Goal: Task Accomplishment & Management: Manage account settings

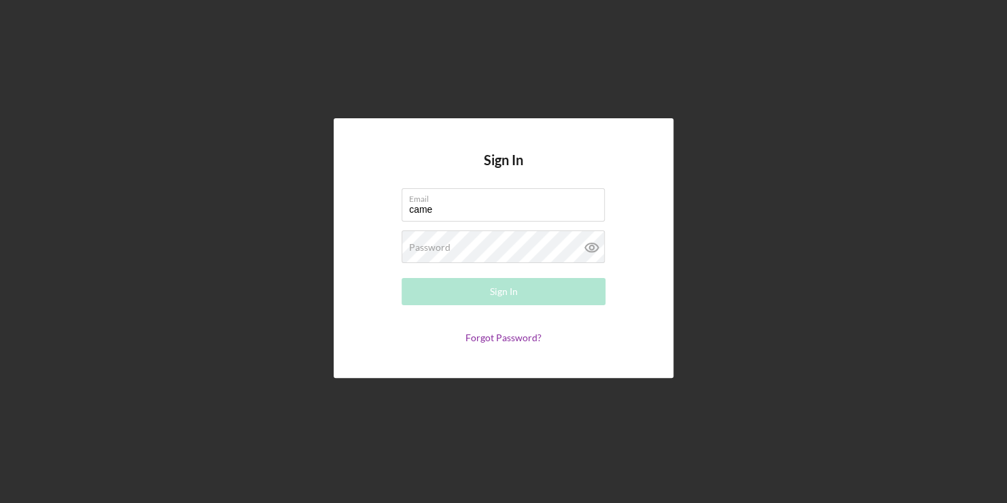
type input "[PERSON_NAME][EMAIL_ADDRESS][PERSON_NAME][DOMAIN_NAME]"
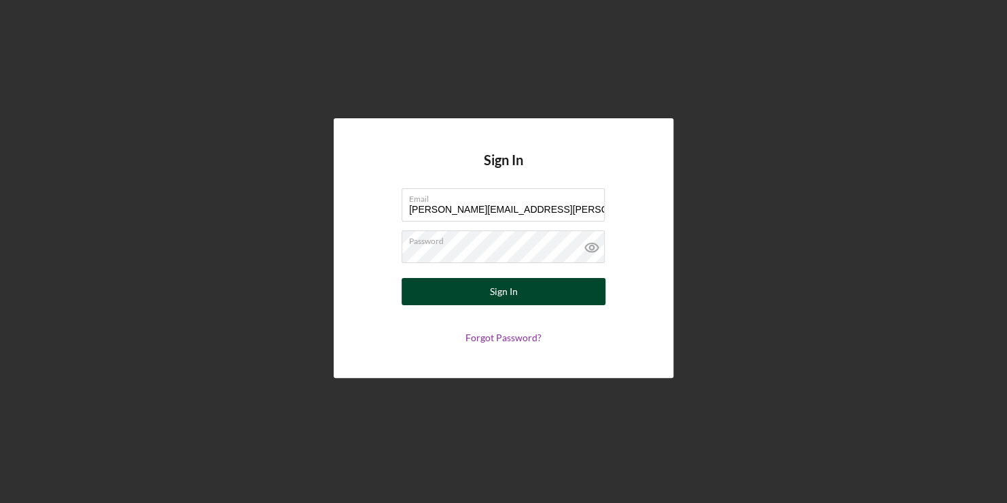
click at [509, 291] on div "Sign In" at bounding box center [504, 291] width 28 height 27
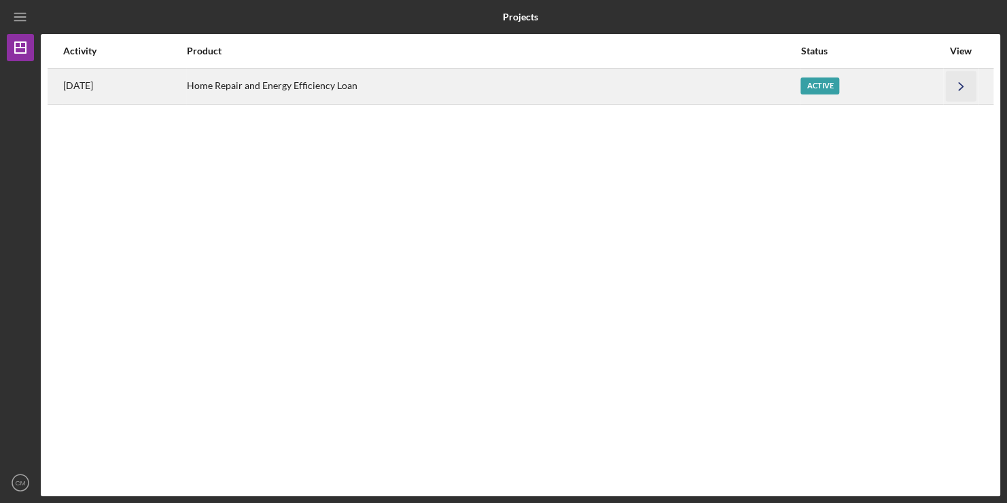
click at [960, 85] on icon "Icon/Navigate" at bounding box center [961, 86] width 31 height 31
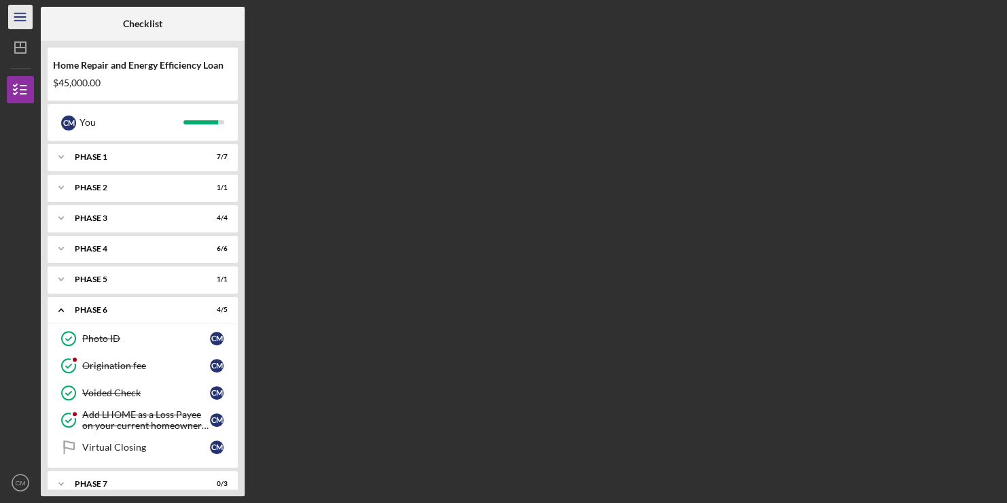
click at [20, 14] on icon "Icon/Menu" at bounding box center [20, 17] width 31 height 31
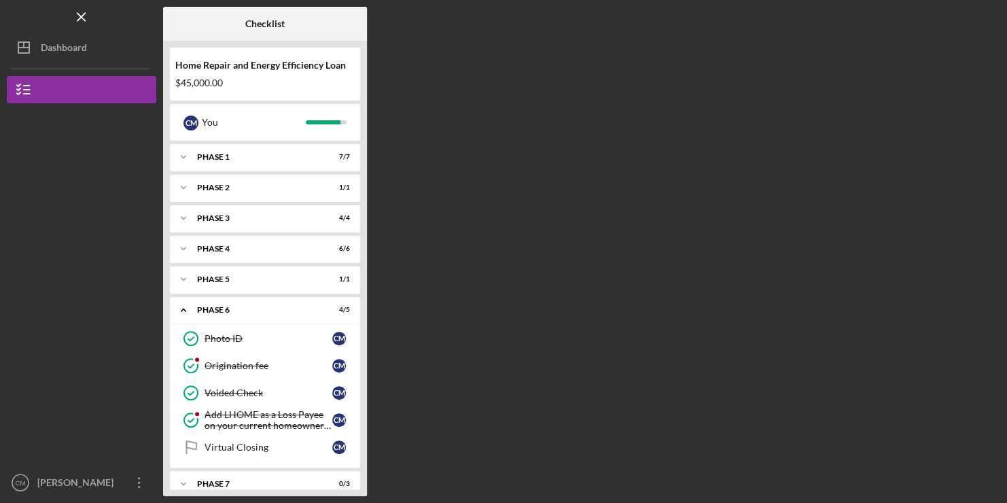
click at [20, 14] on div "Logo-Reversed Created with Sketch. Icon/Menu Close" at bounding box center [81, 17] width 149 height 34
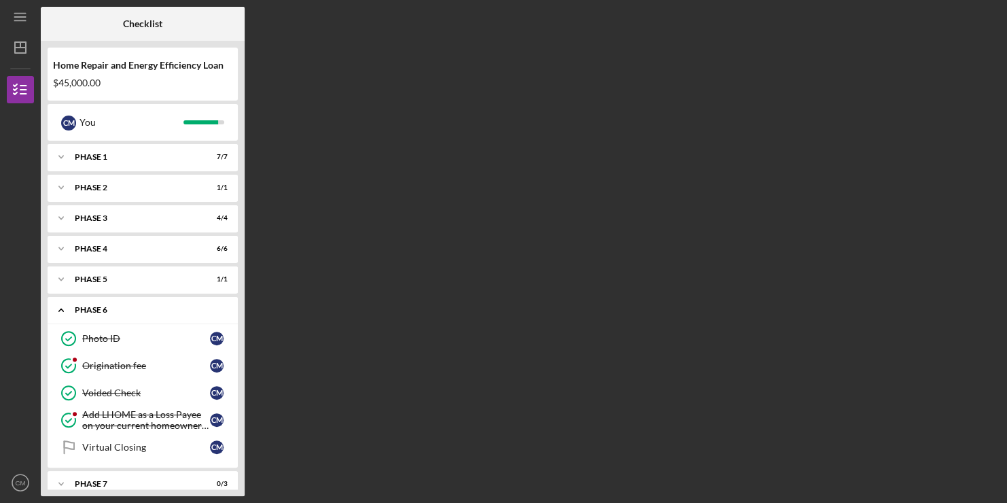
click at [59, 312] on icon "Icon/Expander" at bounding box center [61, 309] width 27 height 27
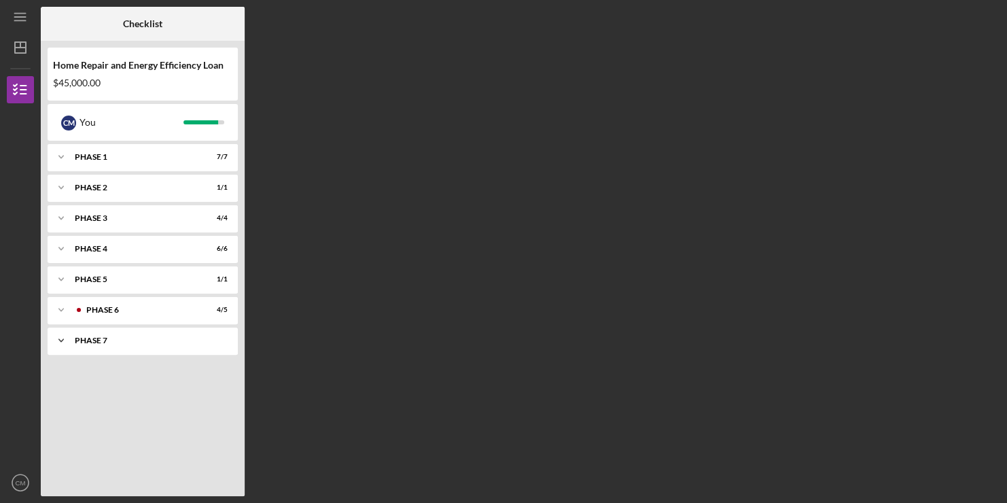
click at [60, 339] on icon "Icon/Expander" at bounding box center [61, 340] width 27 height 27
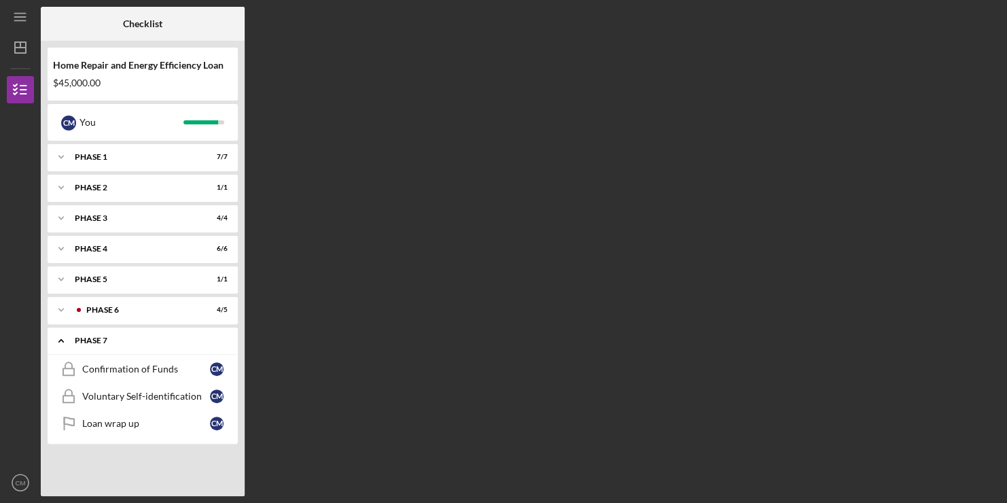
click at [60, 339] on icon "Icon/Expander" at bounding box center [61, 340] width 27 height 27
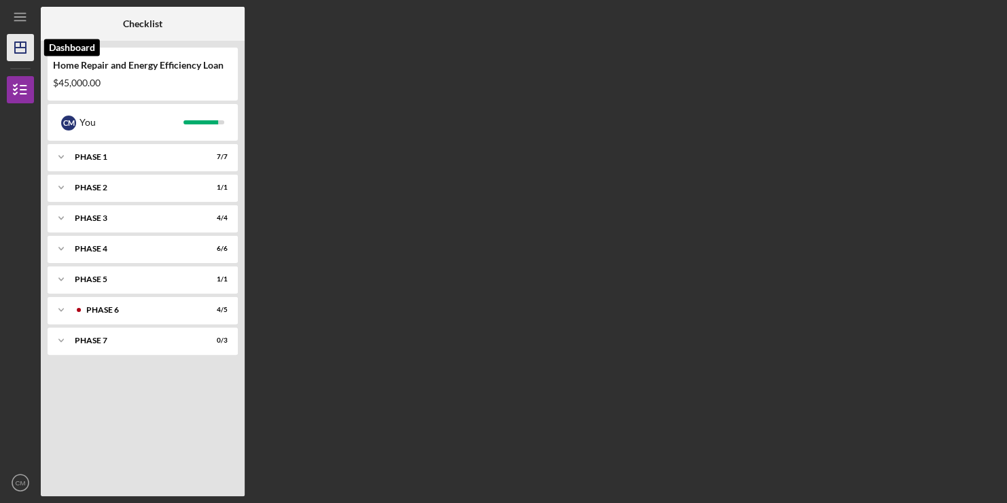
click at [17, 35] on icon "Icon/Dashboard" at bounding box center [20, 48] width 34 height 34
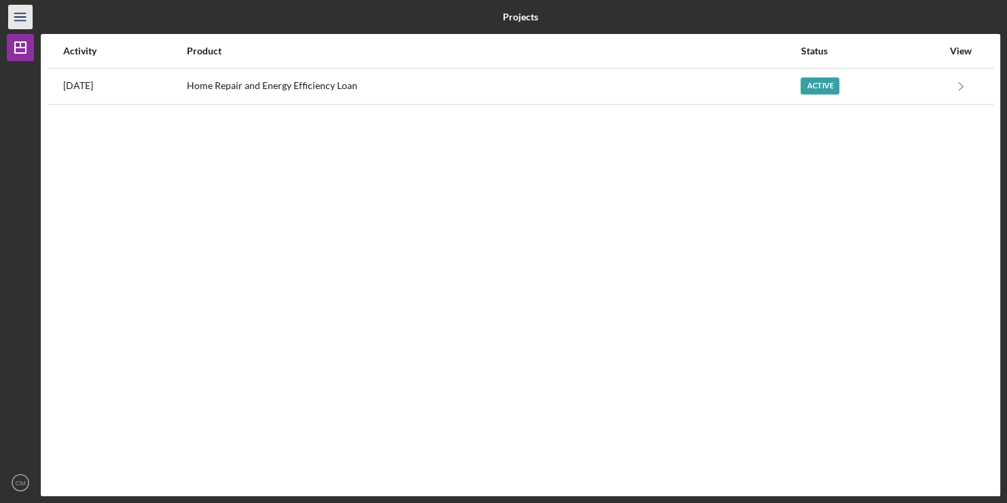
click at [14, 14] on icon "Icon/Menu" at bounding box center [20, 17] width 31 height 31
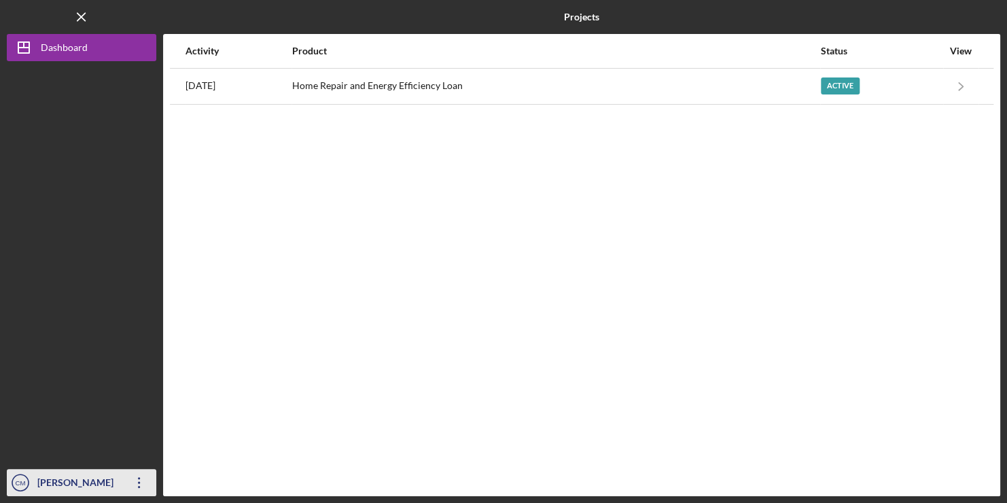
click at [131, 482] on icon "Icon/Overflow" at bounding box center [139, 482] width 34 height 34
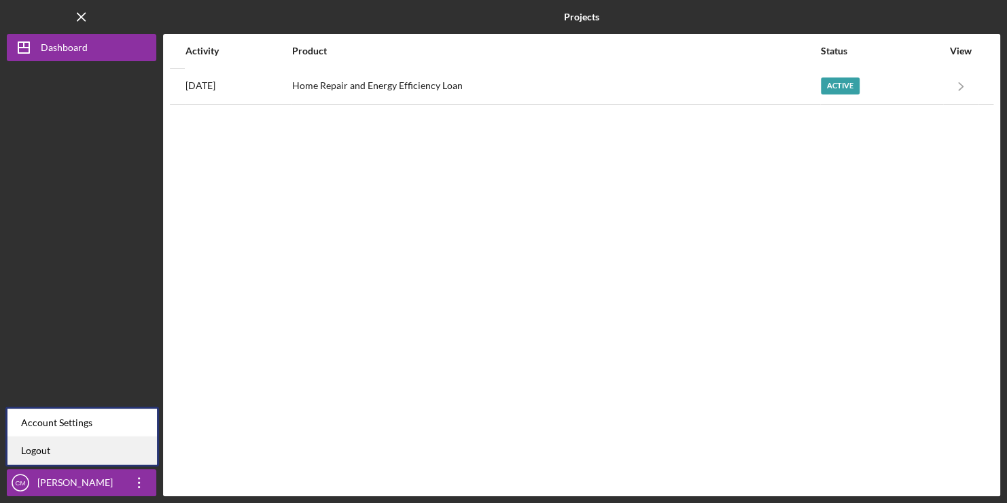
click at [108, 462] on link "Logout" at bounding box center [81, 450] width 149 height 28
